Goal: Communication & Community: Answer question/provide support

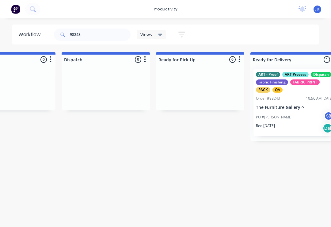
scroll to position [0, 1649]
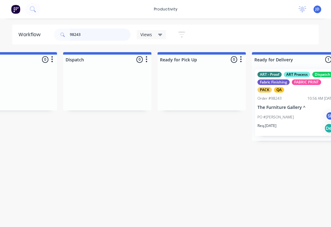
click at [88, 40] on input "98243" at bounding box center [100, 35] width 61 height 12
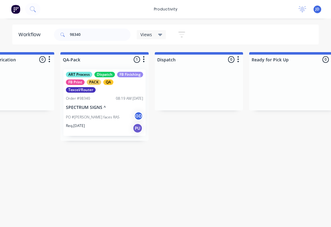
scroll to position [0, 1557]
click at [104, 112] on div "PO #[PERSON_NAME] faces RAS GD" at bounding box center [104, 117] width 77 height 12
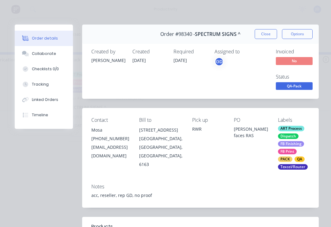
click at [46, 56] on div "Collaborate" at bounding box center [44, 54] width 24 height 6
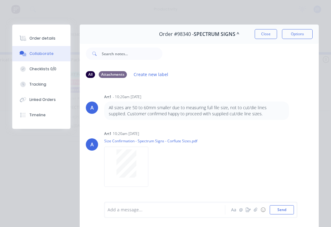
click at [256, 213] on button "button" at bounding box center [255, 209] width 7 height 7
click at [287, 212] on button "Send" at bounding box center [282, 209] width 24 height 9
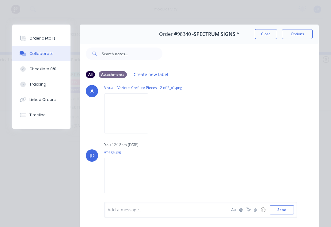
scroll to position [184, 0]
click at [255, 210] on icon "button" at bounding box center [256, 209] width 4 height 4
click at [287, 210] on button "Send" at bounding box center [282, 209] width 24 height 9
click at [265, 33] on button "Close" at bounding box center [266, 34] width 22 height 10
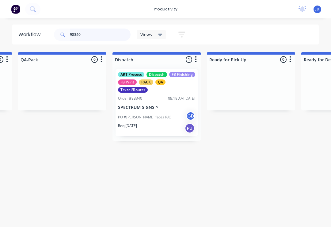
click at [92, 38] on input "98340" at bounding box center [100, 35] width 61 height 12
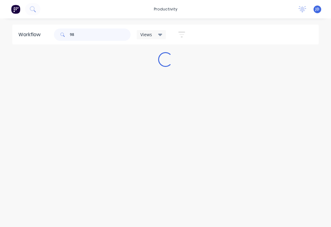
scroll to position [0, 0]
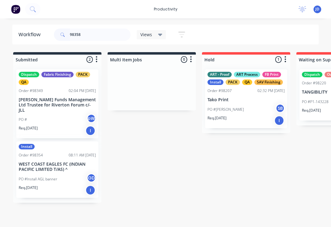
click at [88, 40] on input "98358" at bounding box center [100, 35] width 61 height 12
type input "98358"
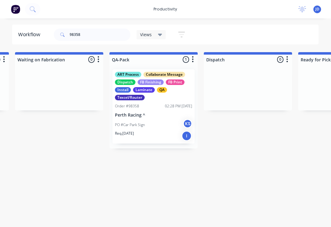
click at [154, 123] on div "PO #Car Park Sign KS" at bounding box center [153, 125] width 77 height 12
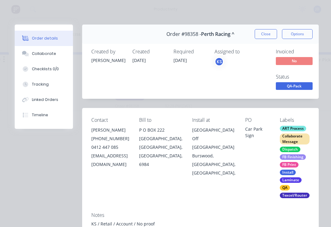
click at [48, 56] on div "Collaborate" at bounding box center [44, 54] width 24 height 6
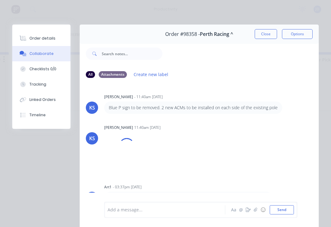
click at [160, 211] on div at bounding box center [166, 210] width 117 height 6
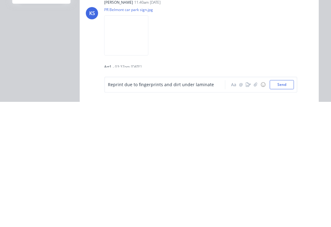
click at [283, 205] on button "Send" at bounding box center [282, 209] width 24 height 9
